Goal: Information Seeking & Learning: Check status

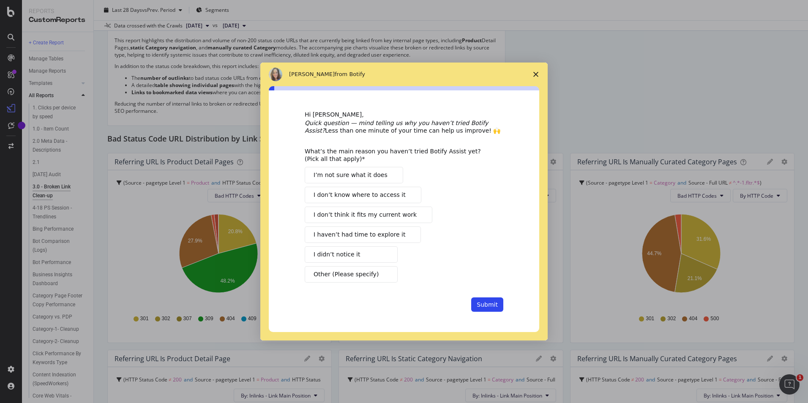
click at [535, 70] on span "Close survey" at bounding box center [536, 75] width 24 height 24
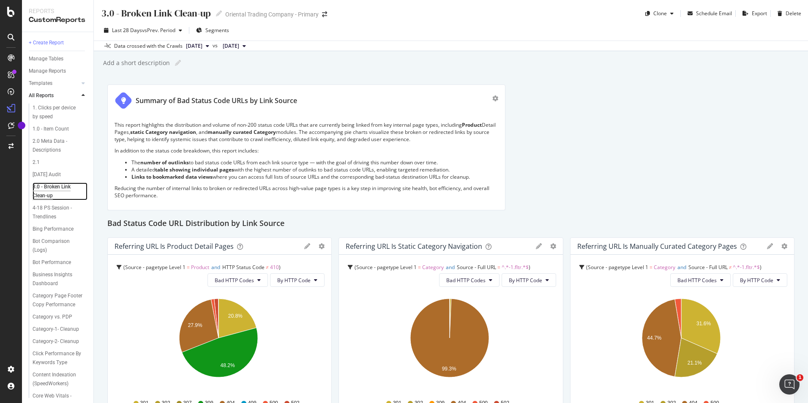
click at [53, 186] on div "3.0 - Broken Link Clean-up" at bounding box center [57, 192] width 48 height 18
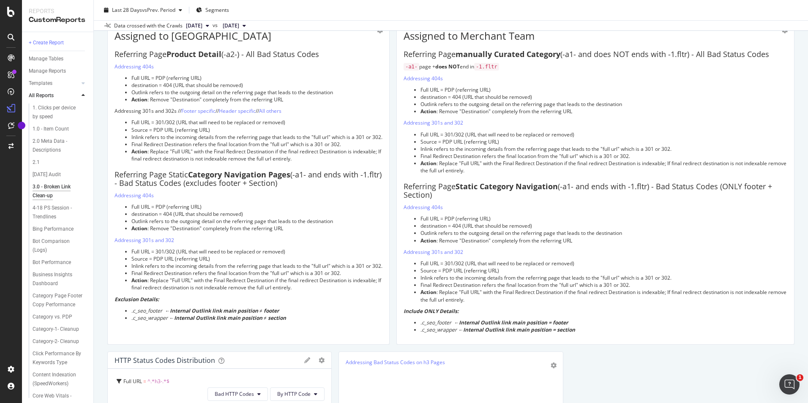
scroll to position [677, 0]
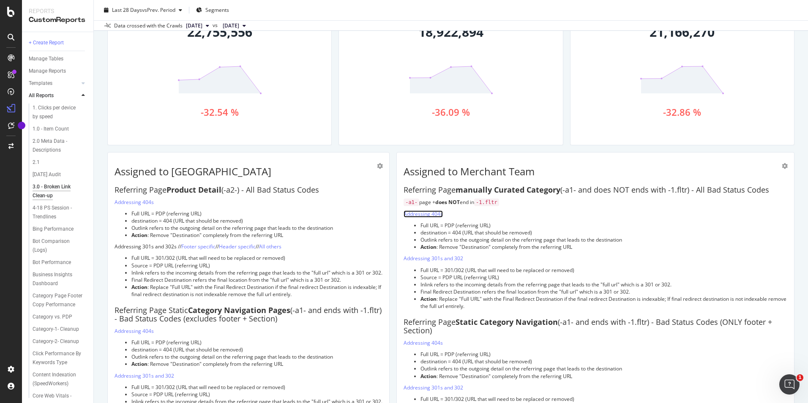
click at [421, 214] on link "Addressing 404s" at bounding box center [423, 214] width 39 height 7
click at [438, 259] on link "Addressing 301s and 302" at bounding box center [434, 258] width 60 height 7
click at [419, 341] on link "Addressing 404s" at bounding box center [423, 343] width 39 height 7
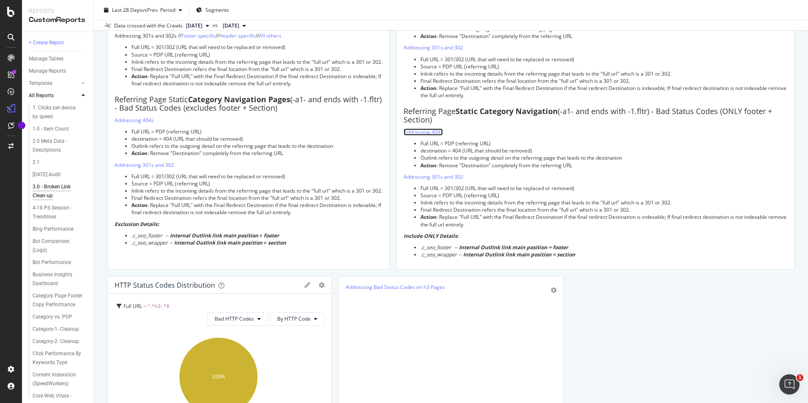
scroll to position [888, 0]
click at [424, 175] on link "Addressing 301s and 302" at bounding box center [434, 176] width 60 height 7
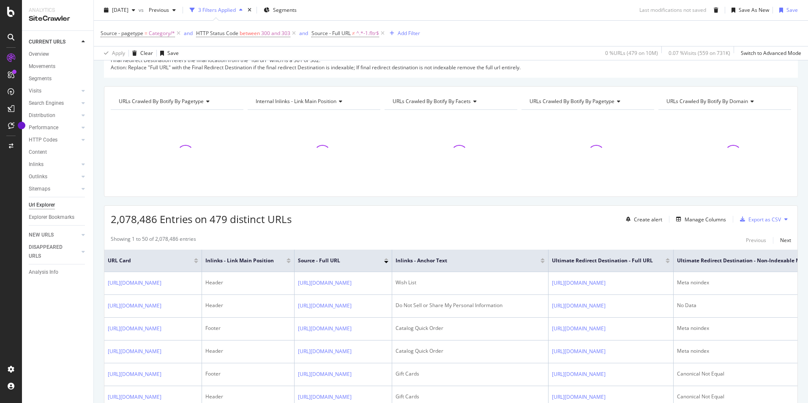
scroll to position [127, 0]
